Goal: Navigation & Orientation: Find specific page/section

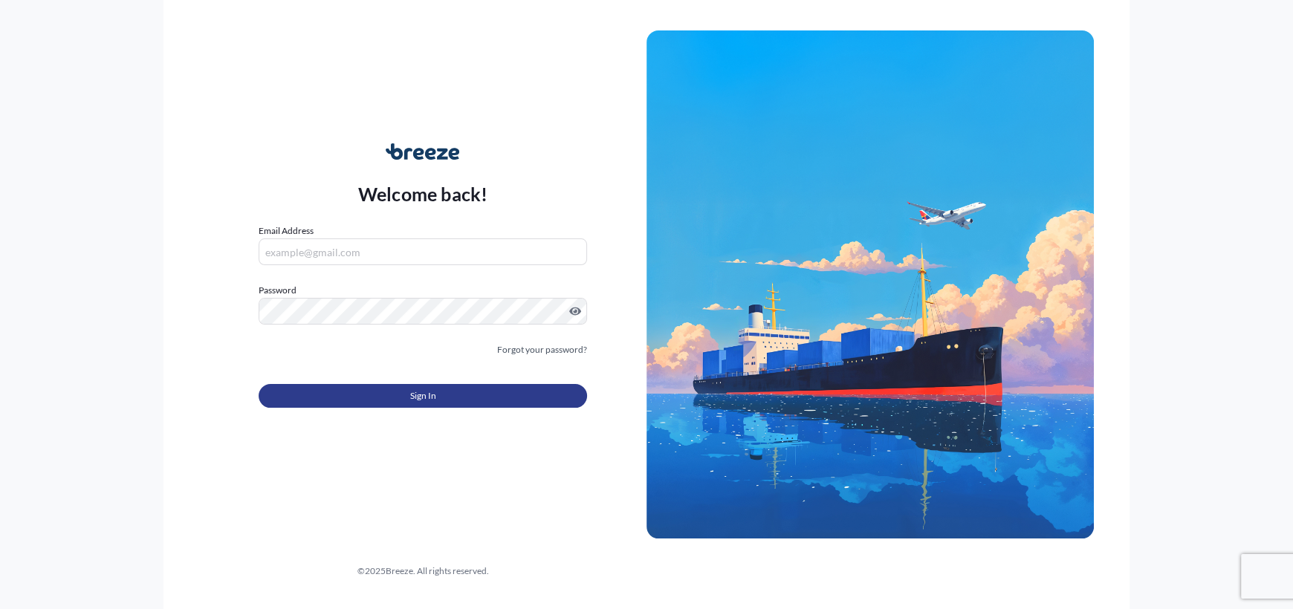
type input "[PERSON_NAME][EMAIL_ADDRESS][PERSON_NAME][DOMAIN_NAME]"
click at [425, 401] on span "Sign In" at bounding box center [423, 396] width 26 height 15
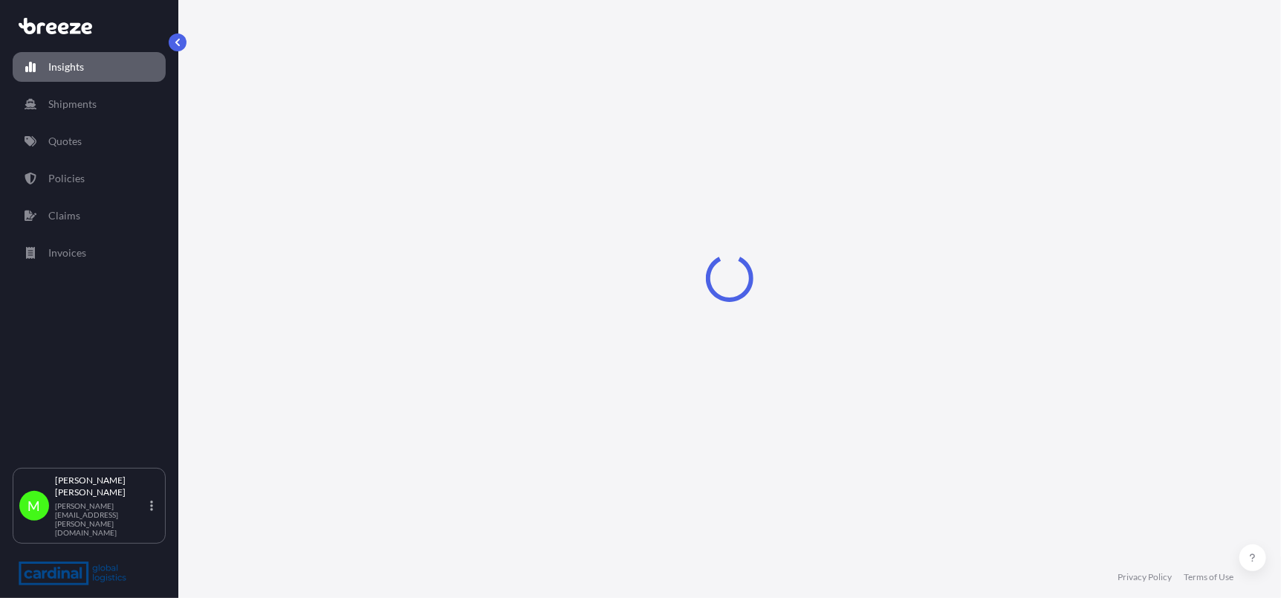
select select "2025"
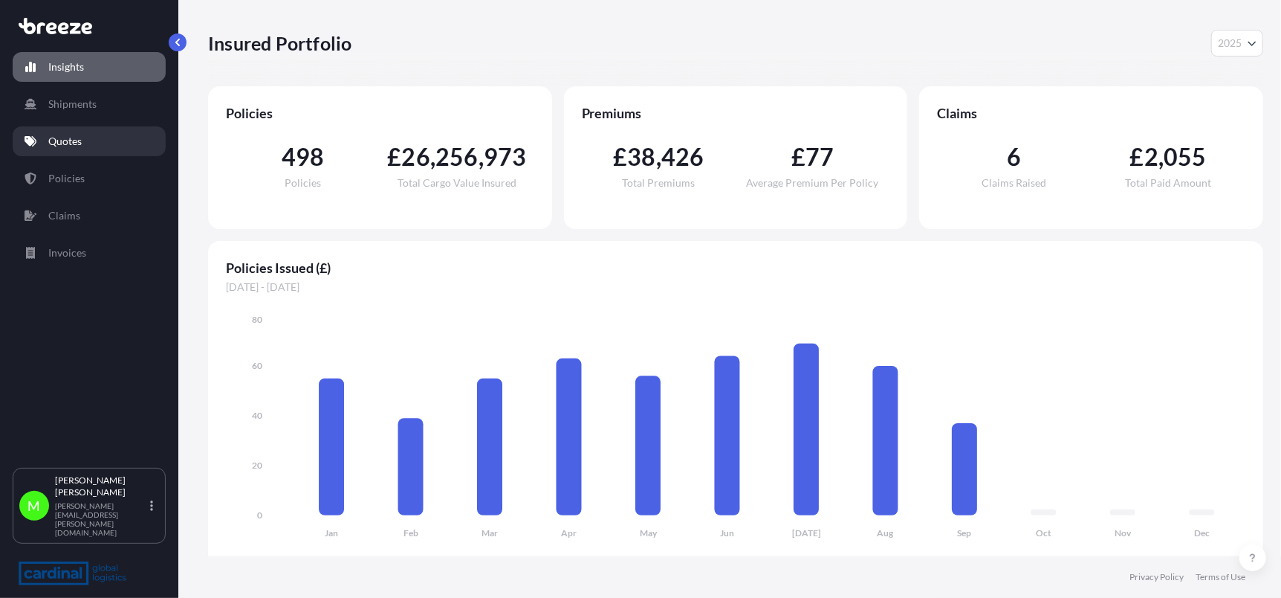
click at [81, 144] on p "Quotes" at bounding box center [64, 141] width 33 height 15
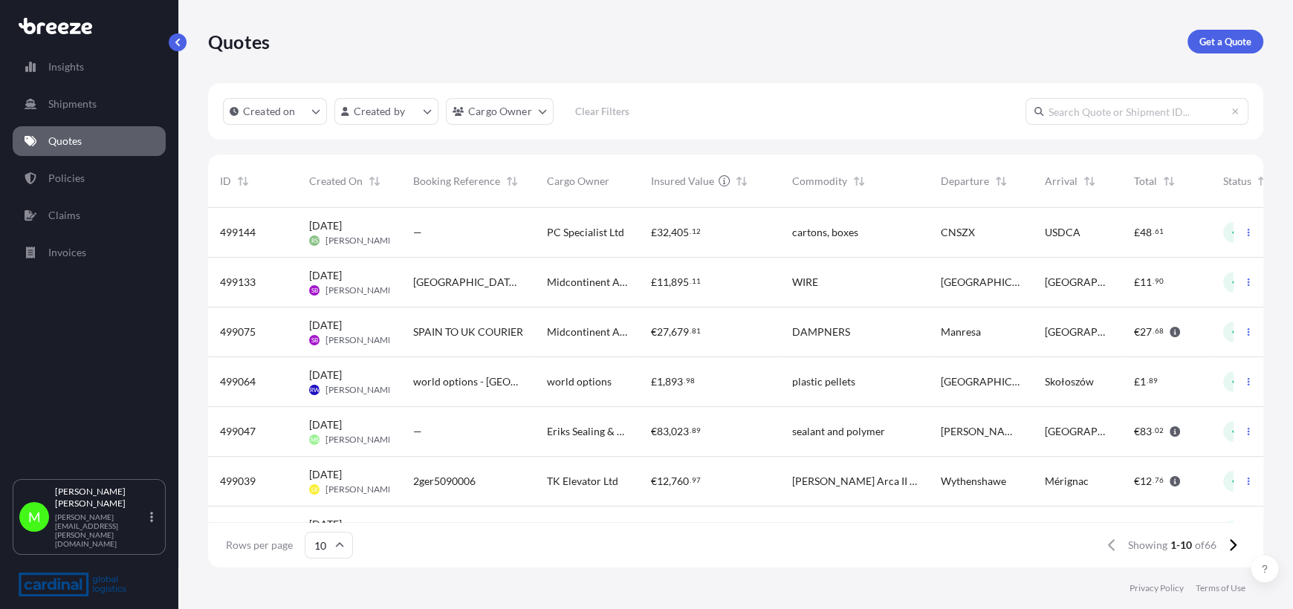
scroll to position [13, 12]
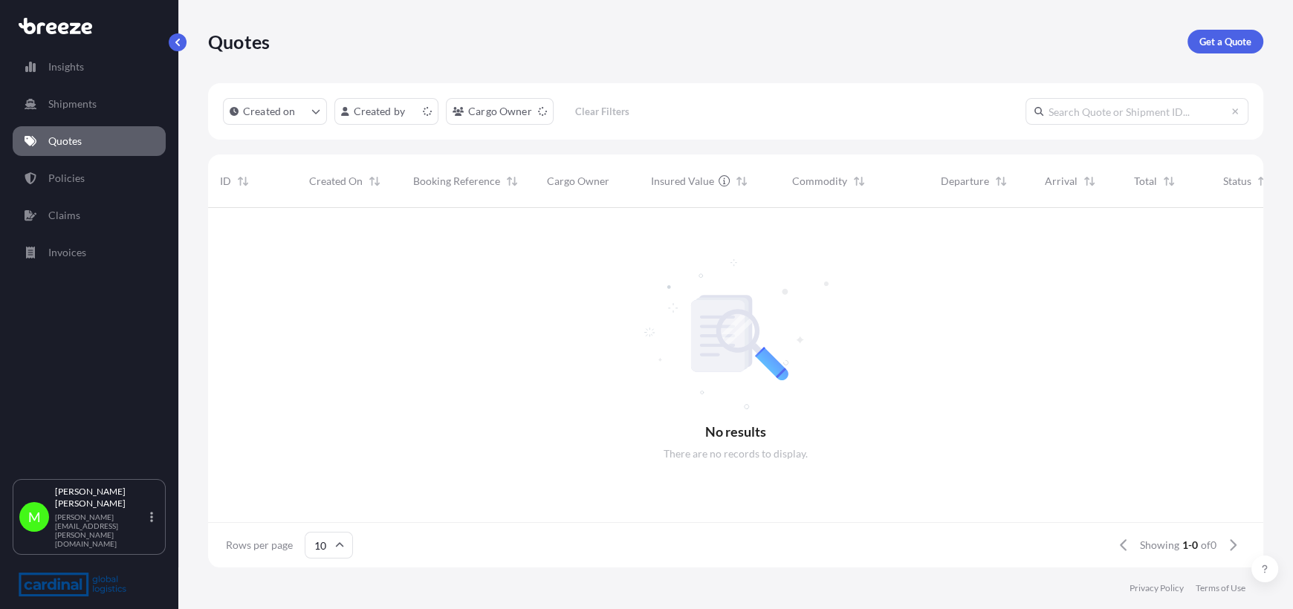
scroll to position [13, 12]
